Goal: Task Accomplishment & Management: Manage account settings

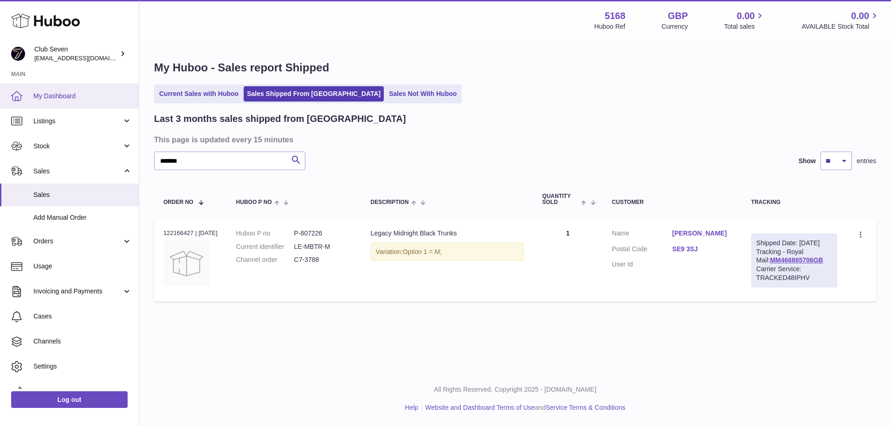
click at [52, 96] on span "My Dashboard" at bounding box center [82, 96] width 98 height 9
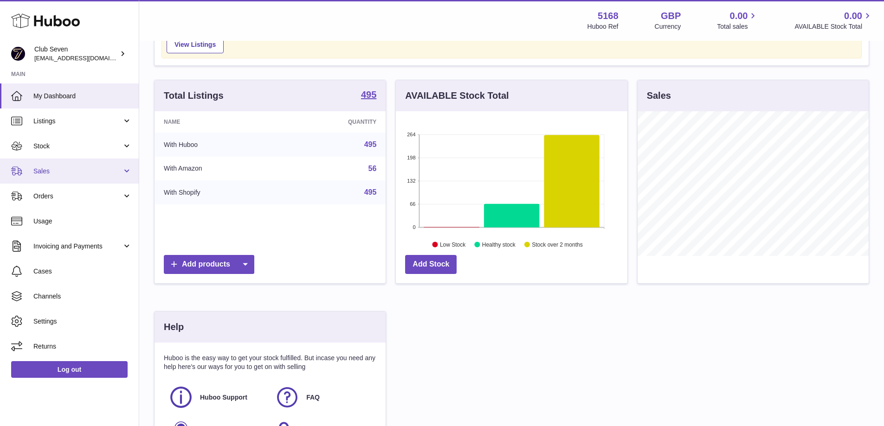
scroll to position [93, 0]
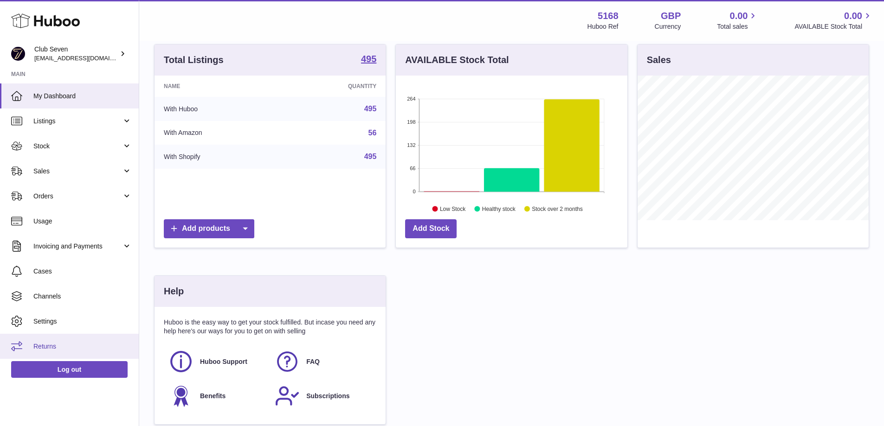
click at [49, 344] on span "Returns" at bounding box center [82, 346] width 98 height 9
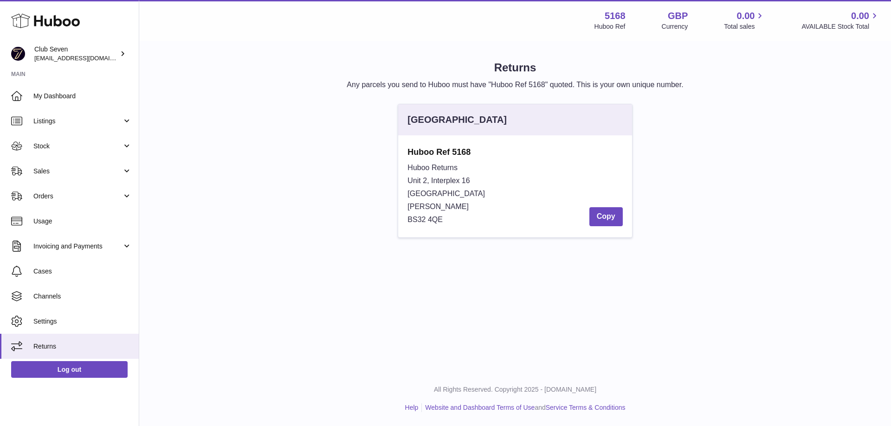
drag, startPoint x: 405, startPoint y: 149, endPoint x: 475, endPoint y: 154, distance: 70.3
click at [475, 154] on div "Huboo Ref 5168 Huboo Returns Unit 2, Interplex 16 Ash Ridge Road Bradley Stoke …" at bounding box center [514, 186] width 233 height 102
copy strong "Huboo Ref 5168"
